Goal: Information Seeking & Learning: Learn about a topic

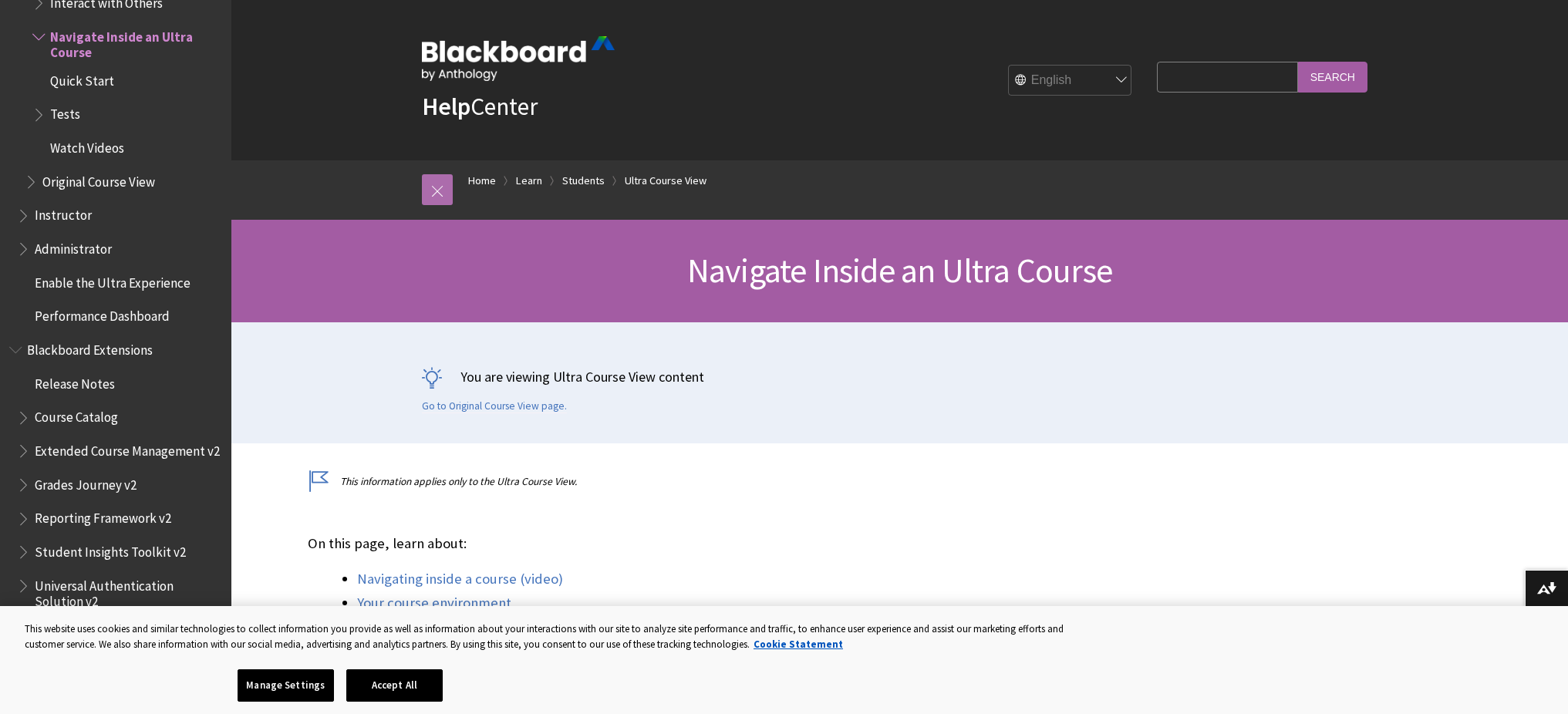
click at [445, 191] on link at bounding box center [436, 190] width 31 height 31
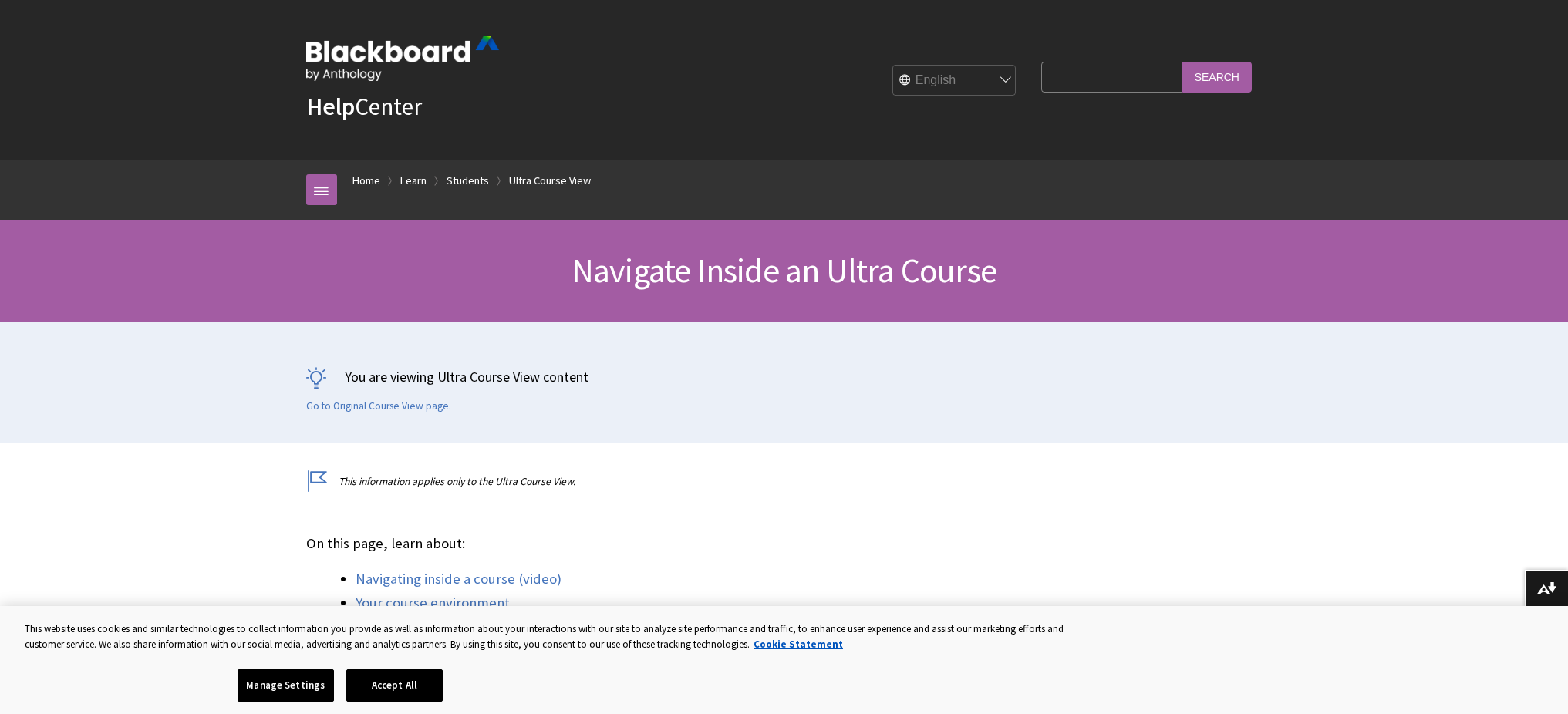
click at [361, 180] on link "Home" at bounding box center [366, 180] width 28 height 19
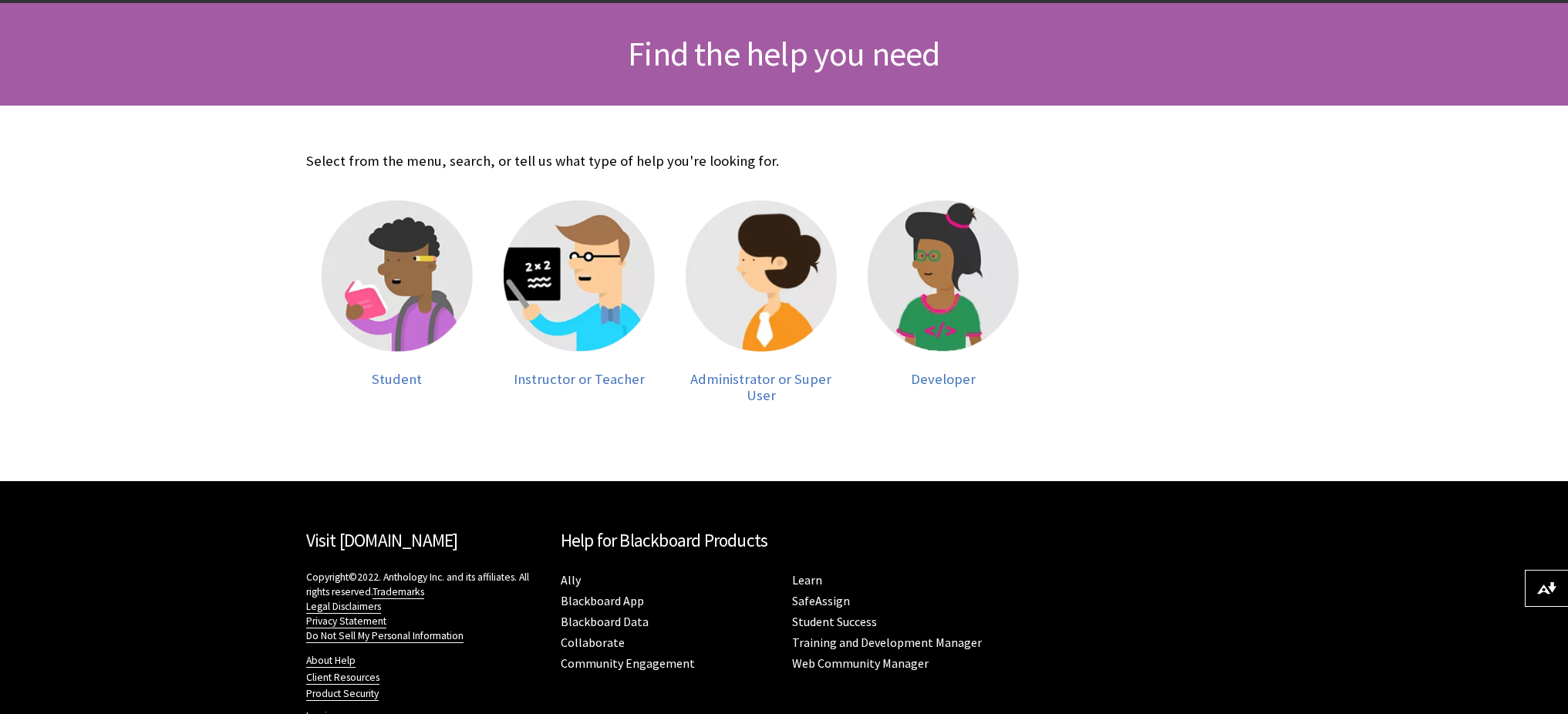
scroll to position [221, 0]
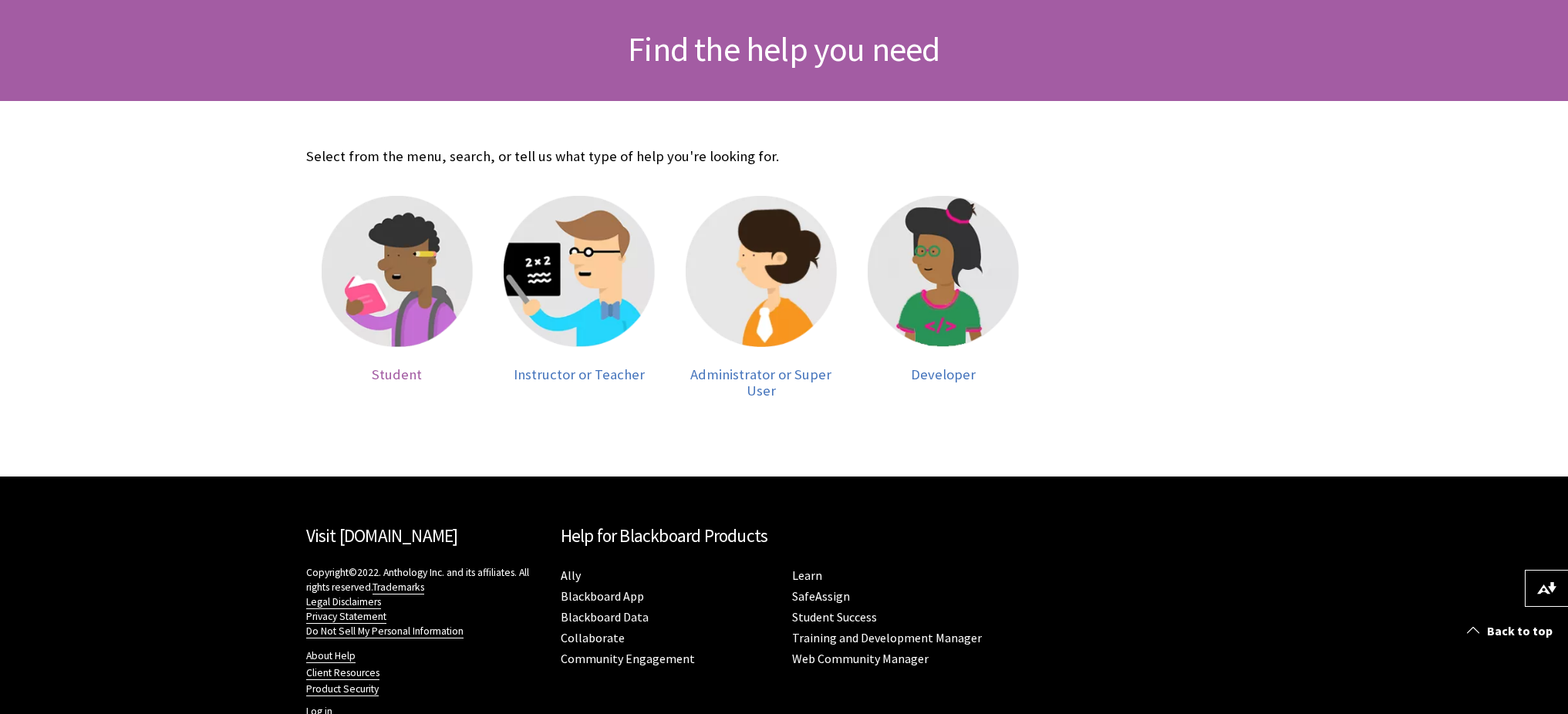
click at [388, 339] on img at bounding box center [397, 271] width 151 height 151
